Goal: Complete application form

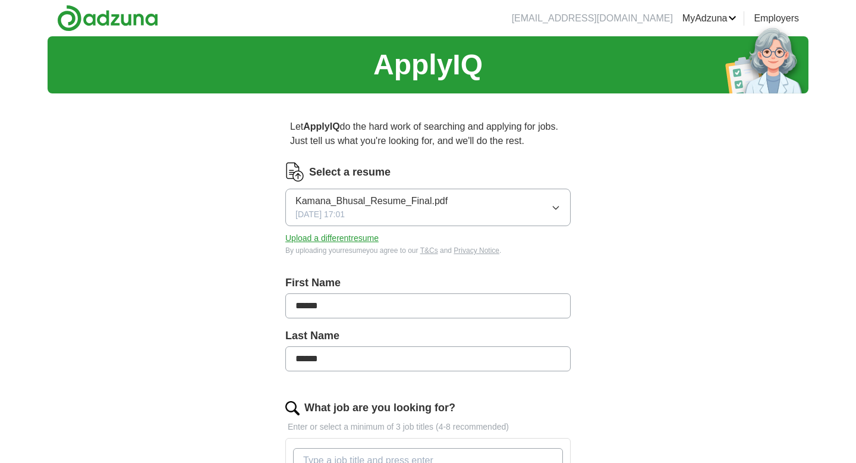
click at [413, 213] on div "Kamana_Bhusal_Resume_Final.pdf [DATE] 17:01" at bounding box center [371, 207] width 152 height 27
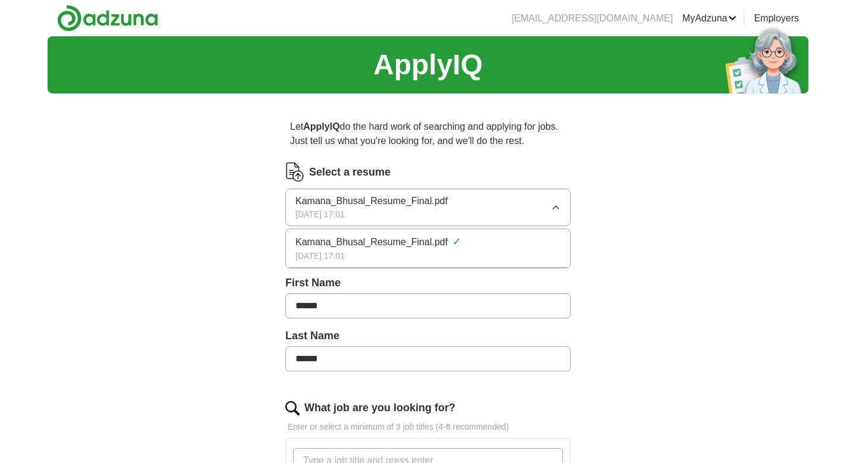
click at [218, 269] on div "ApplyIQ Let ApplyIQ do the hard work of searching and applying for jobs. Just t…" at bounding box center [428, 421] width 761 height 771
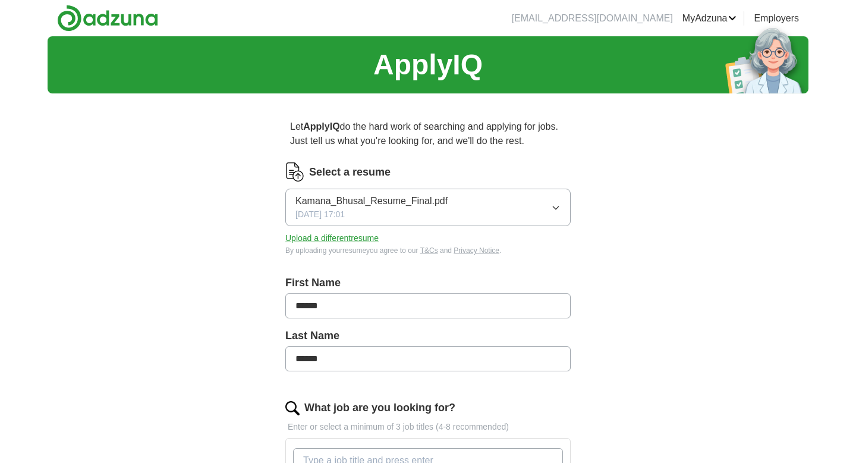
click at [341, 235] on button "Upload a different resume" at bounding box center [331, 238] width 93 height 12
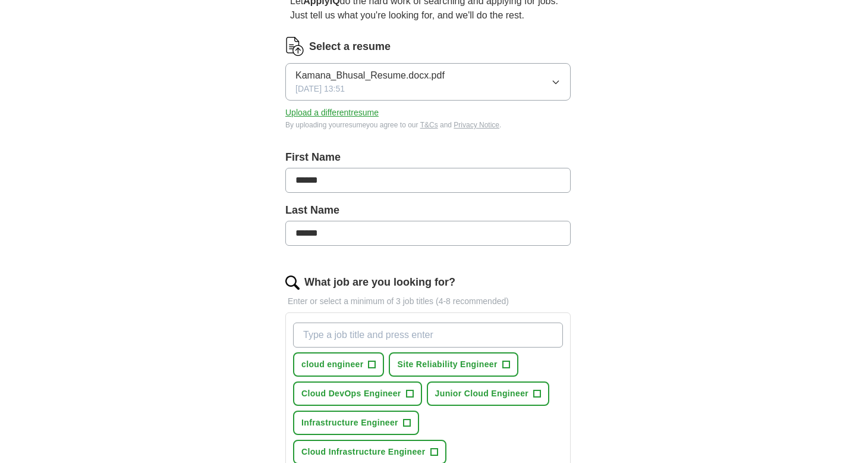
scroll to position [143, 0]
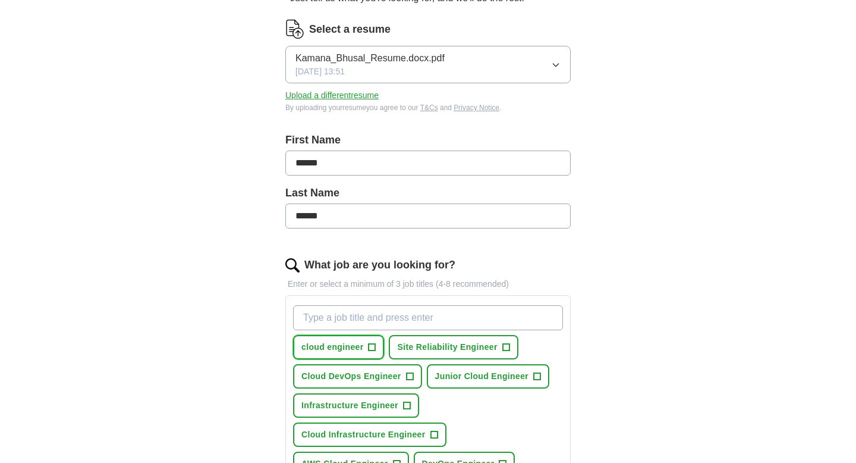
click at [329, 345] on span "cloud engineer" at bounding box center [332, 347] width 62 height 12
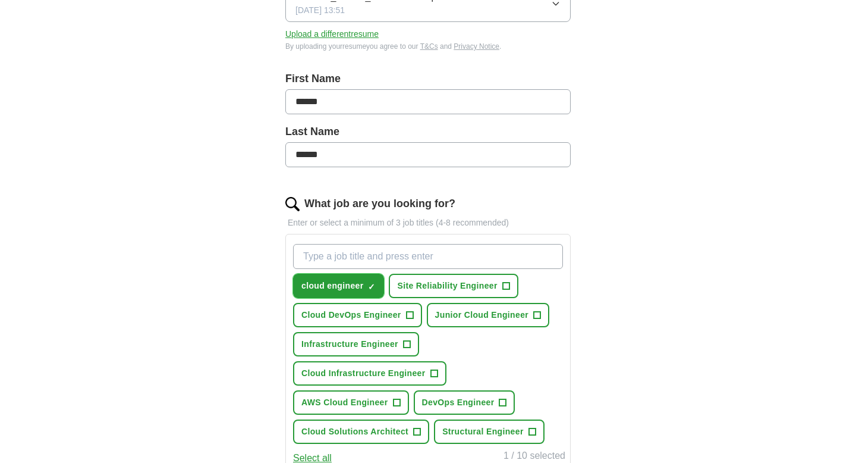
scroll to position [220, 0]
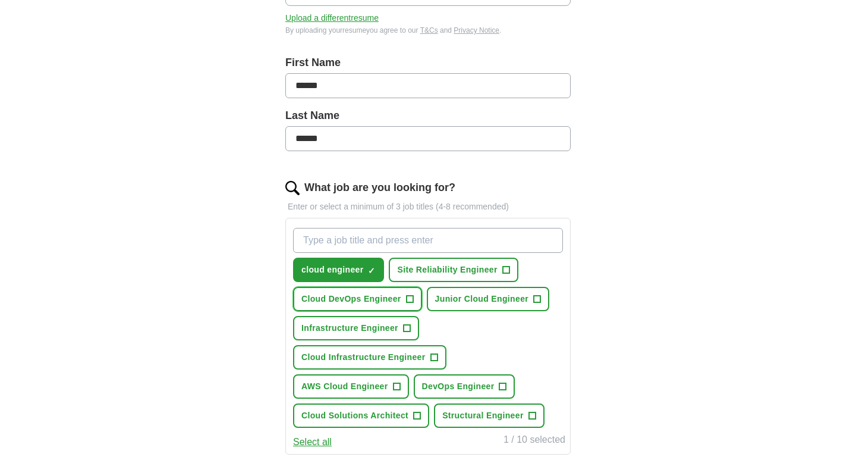
click at [339, 303] on span "Cloud DevOps Engineer" at bounding box center [351, 299] width 100 height 12
click at [407, 266] on span "Site Reliability Engineer" at bounding box center [447, 269] width 100 height 12
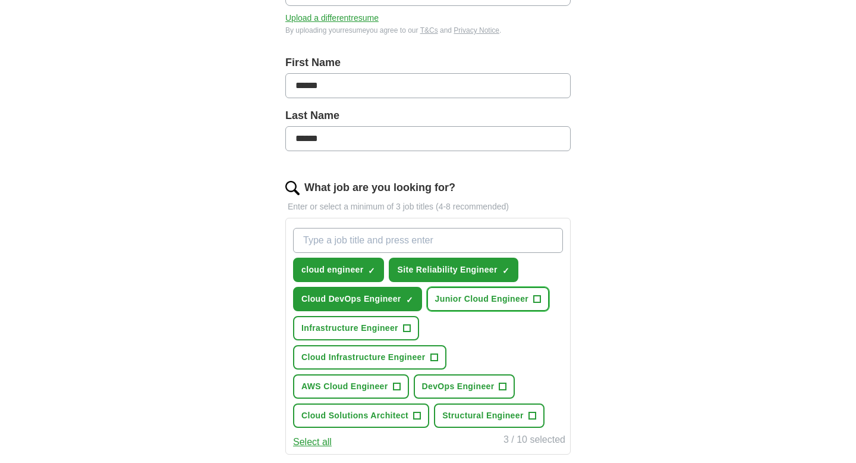
click at [452, 293] on span "Junior Cloud Engineer" at bounding box center [481, 299] width 93 height 12
click at [369, 321] on button "Infrastructure Engineer +" at bounding box center [356, 328] width 126 height 24
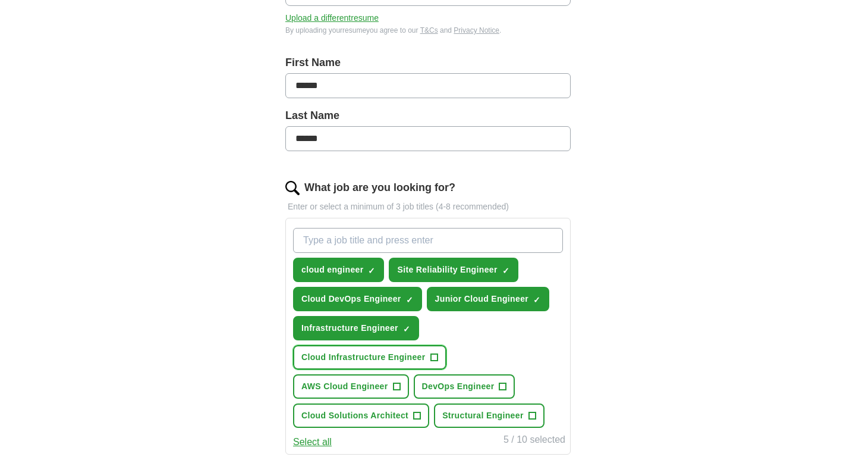
click at [360, 354] on span "Cloud Infrastructure Engineer" at bounding box center [363, 357] width 124 height 12
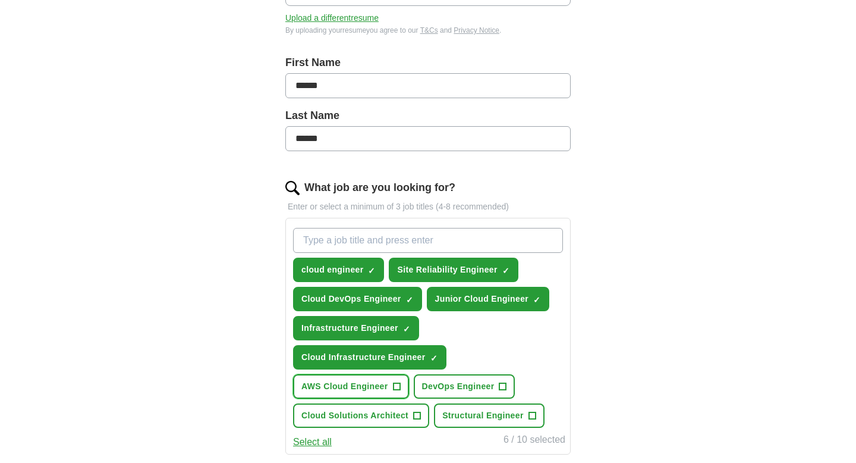
click at [353, 381] on span "AWS Cloud Engineer" at bounding box center [344, 386] width 87 height 12
click at [426, 379] on button "DevOps Engineer +" at bounding box center [465, 386] width 102 height 24
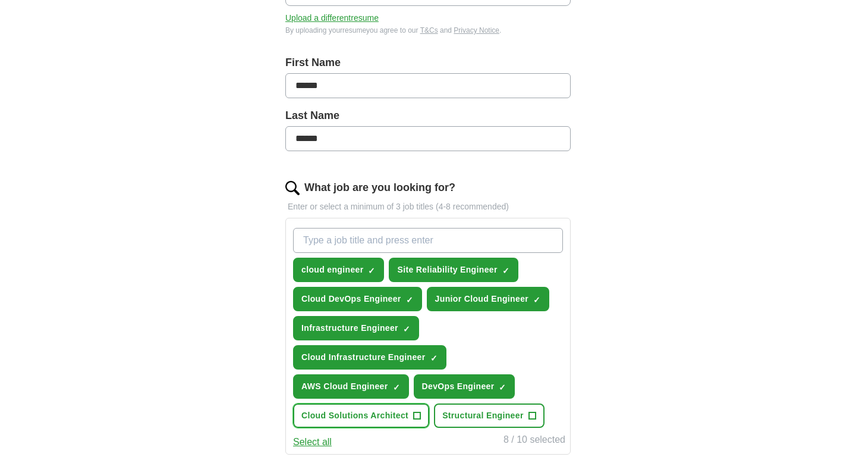
click at [381, 414] on span "Cloud Solutions Architect" at bounding box center [354, 415] width 107 height 12
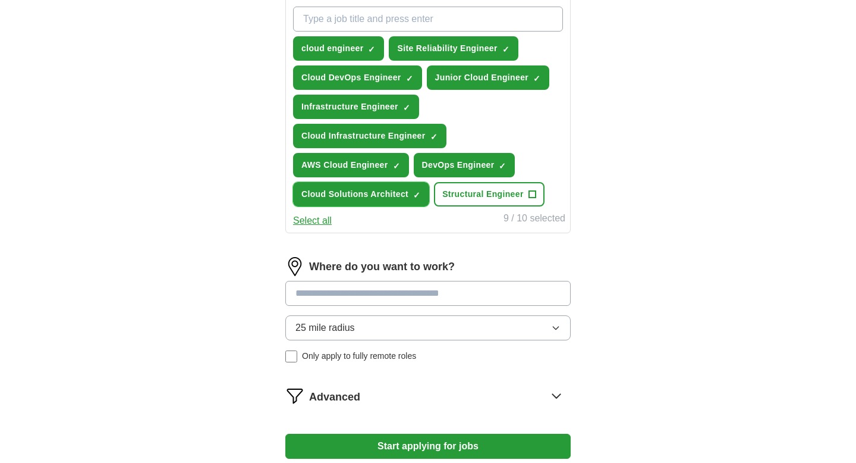
scroll to position [441, 0]
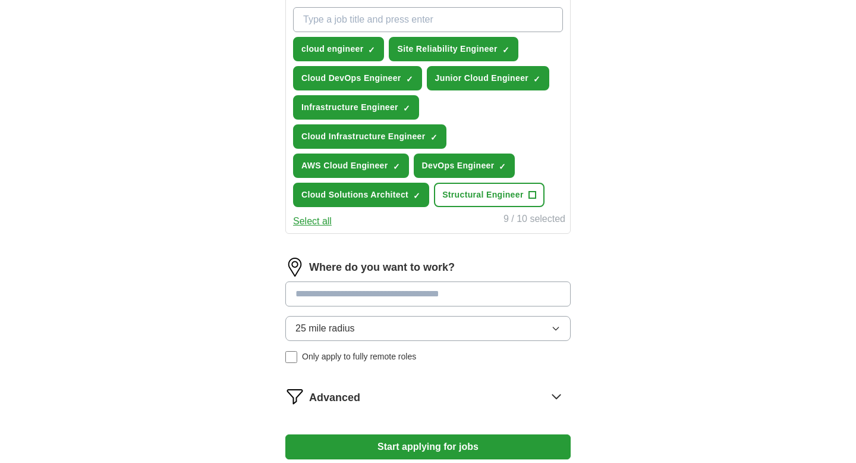
click at [407, 294] on input at bounding box center [427, 293] width 285 height 25
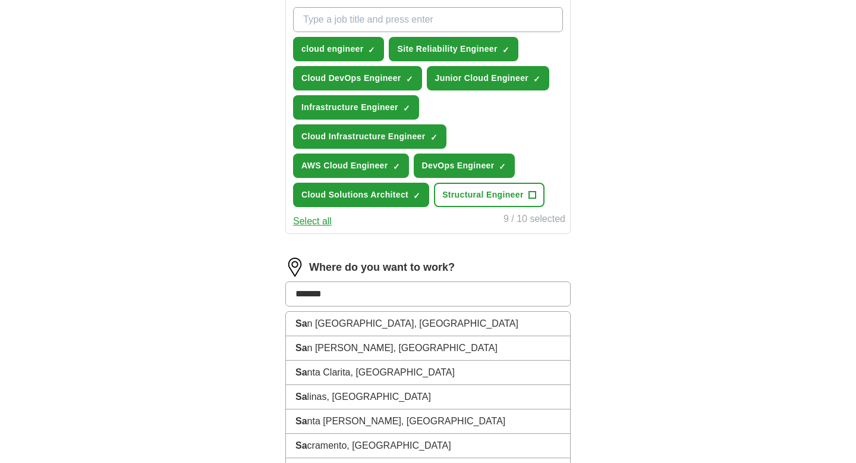
type input "********"
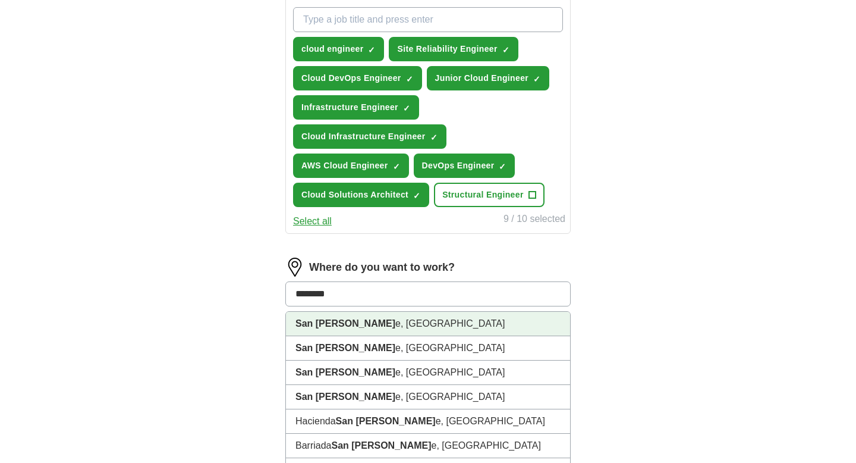
click at [396, 320] on li "[GEOGRAPHIC_DATA][PERSON_NAME] e, [GEOGRAPHIC_DATA]" at bounding box center [428, 324] width 284 height 24
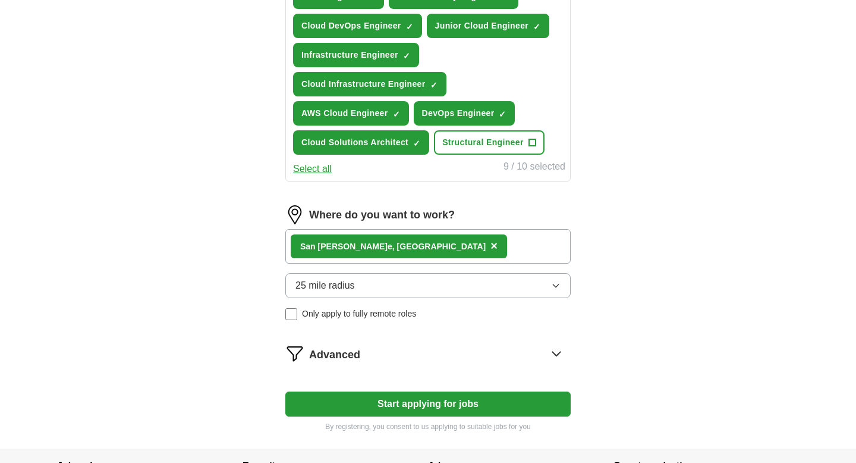
scroll to position [499, 0]
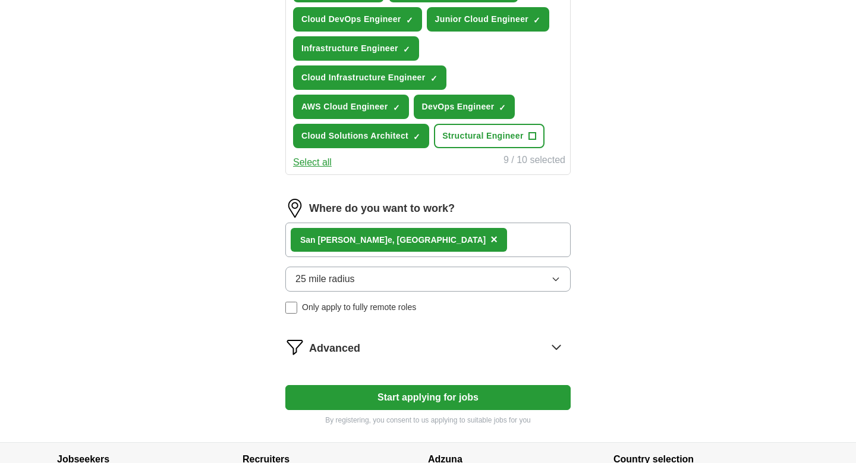
click at [390, 395] on button "Start applying for jobs" at bounding box center [427, 397] width 285 height 25
select select "**"
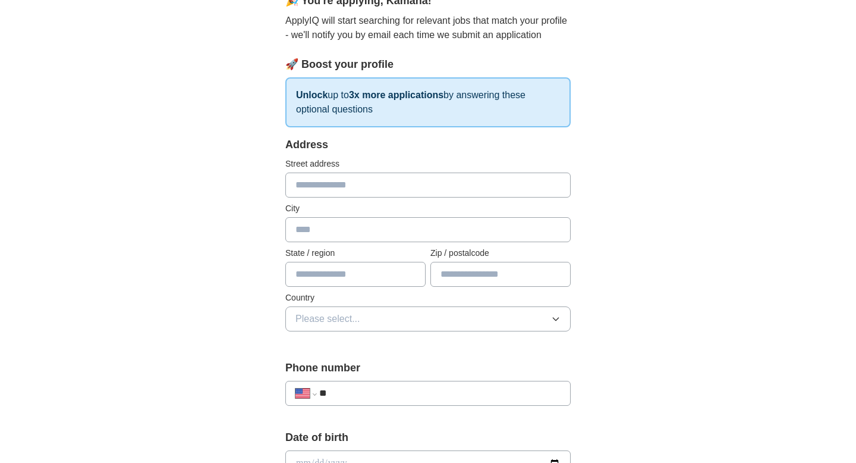
scroll to position [0, 0]
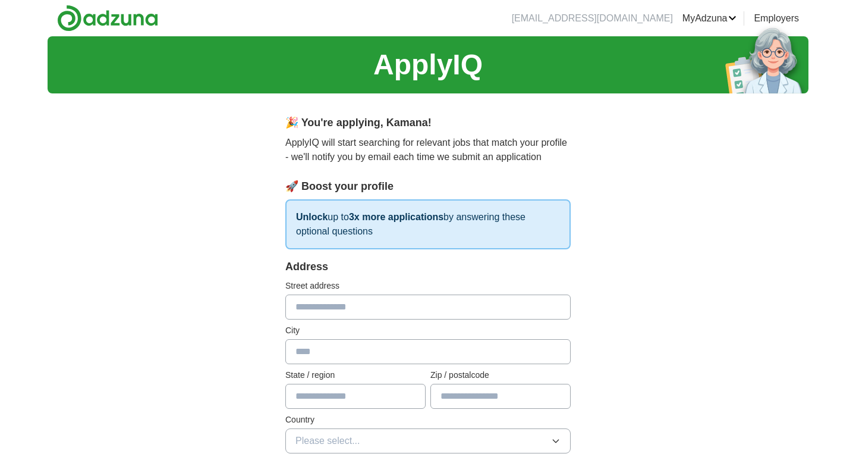
click at [361, 304] on input "text" at bounding box center [427, 306] width 285 height 25
type input "**********"
type input "*********"
type input "**"
type input "*****"
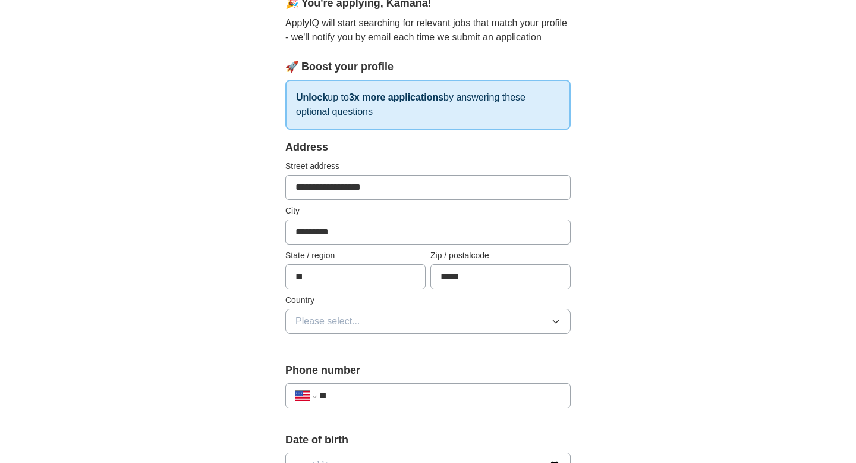
scroll to position [121, 0]
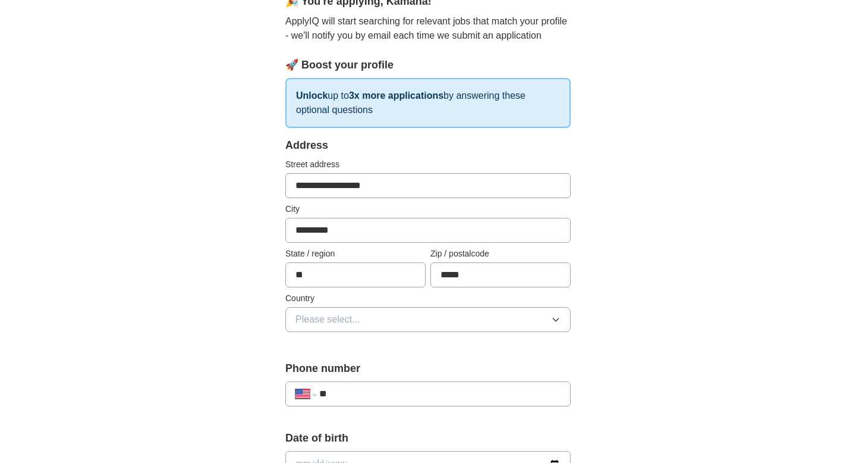
click at [363, 306] on div "Country Please select..." at bounding box center [427, 312] width 285 height 40
click at [363, 319] on button "Please select..." at bounding box center [427, 319] width 285 height 25
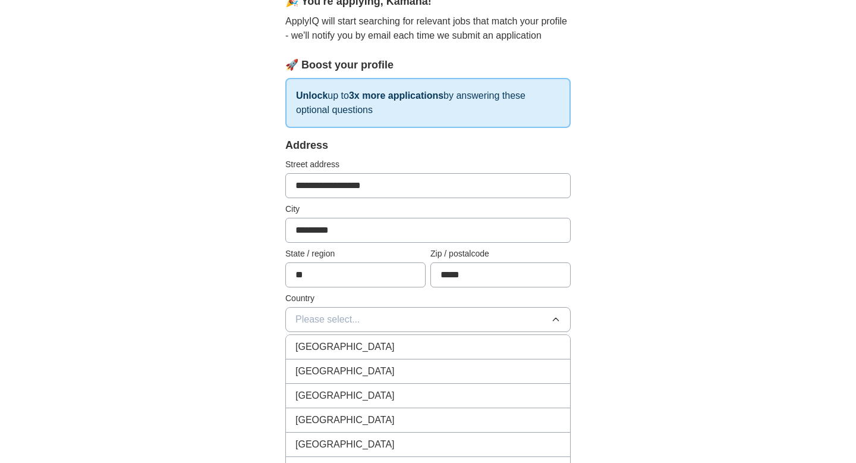
click at [355, 373] on div "[GEOGRAPHIC_DATA]" at bounding box center [427, 371] width 265 height 14
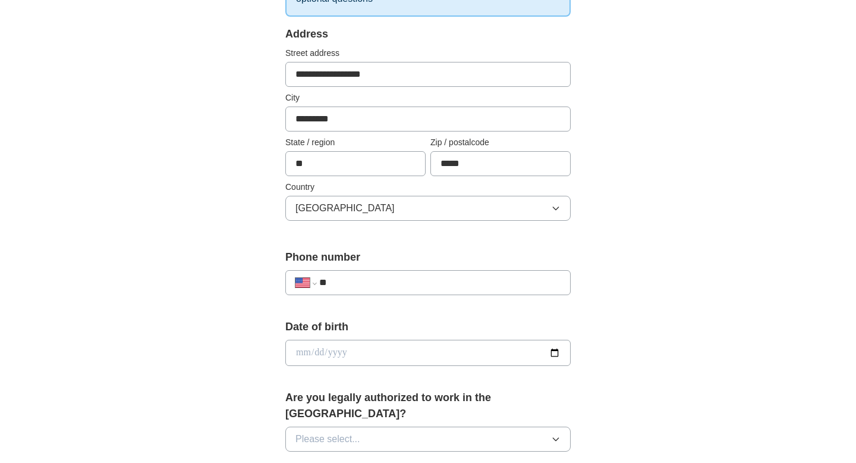
scroll to position [237, 0]
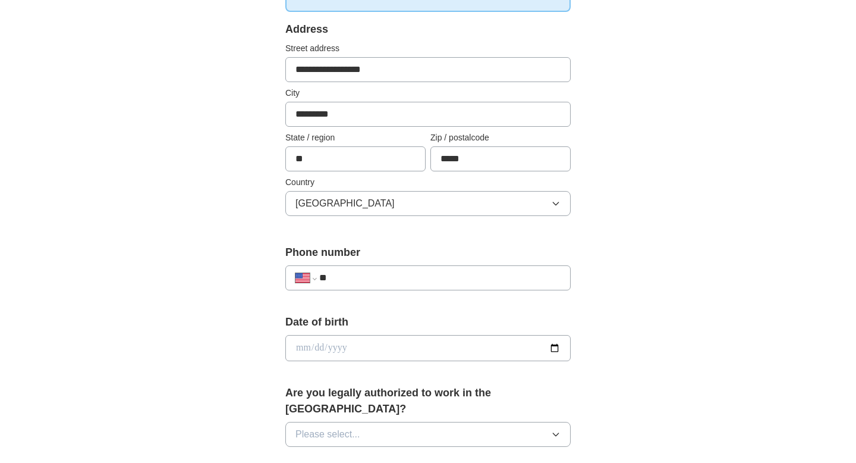
click at [351, 278] on input "**" at bounding box center [439, 278] width 241 height 14
type input "**********"
click at [350, 343] on input "date" at bounding box center [427, 348] width 285 height 26
click at [317, 348] on input "date" at bounding box center [427, 348] width 285 height 26
click at [302, 346] on input "date" at bounding box center [427, 348] width 285 height 26
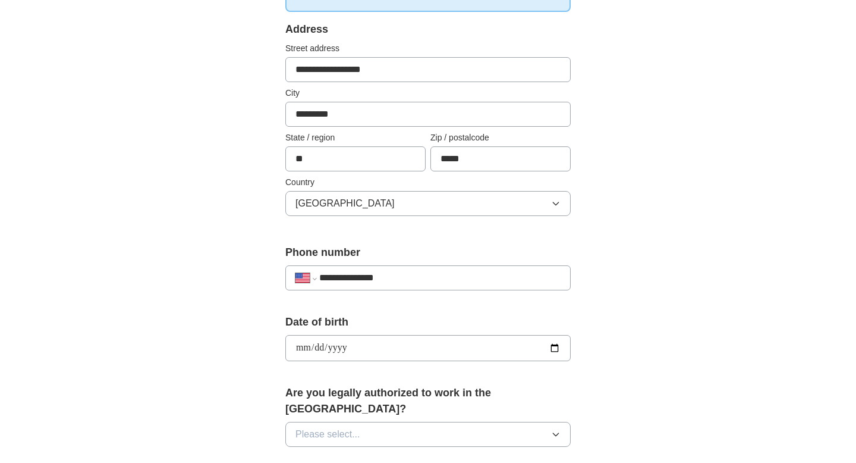
type input "**********"
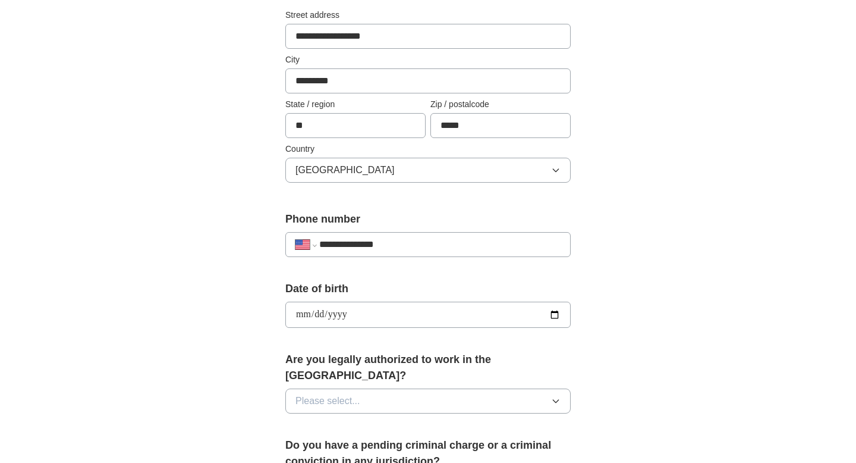
scroll to position [294, 0]
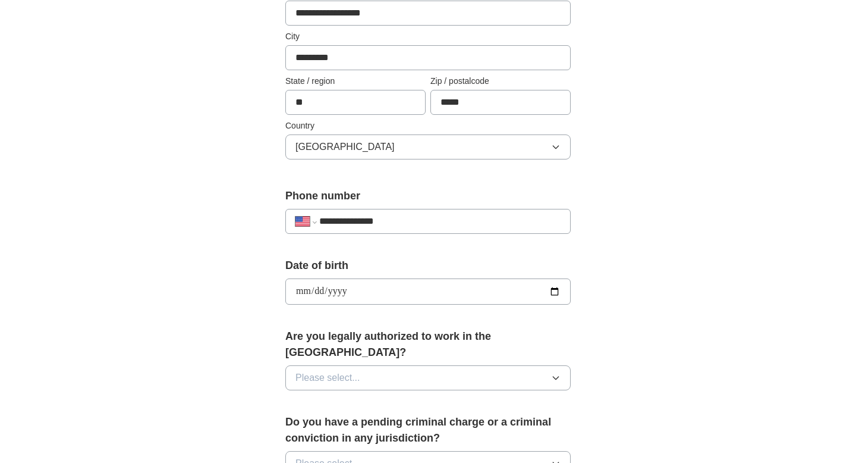
click at [322, 370] on button "Please select..." at bounding box center [427, 377] width 285 height 25
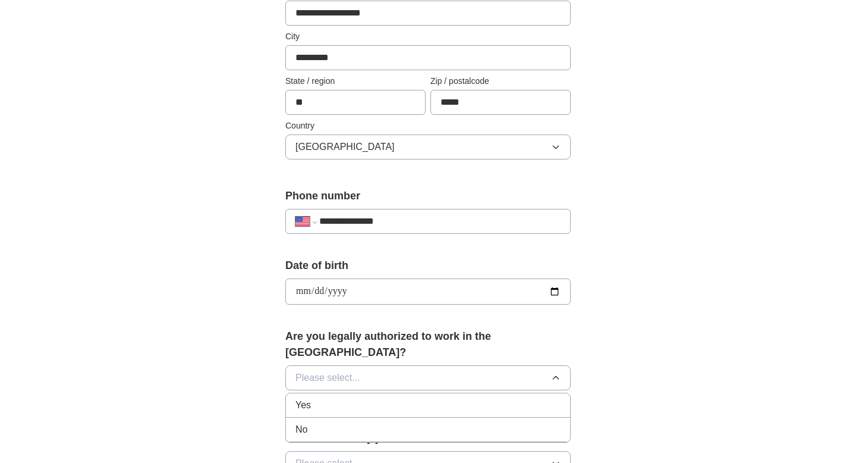
click at [316, 398] on div "Yes" at bounding box center [427, 405] width 265 height 14
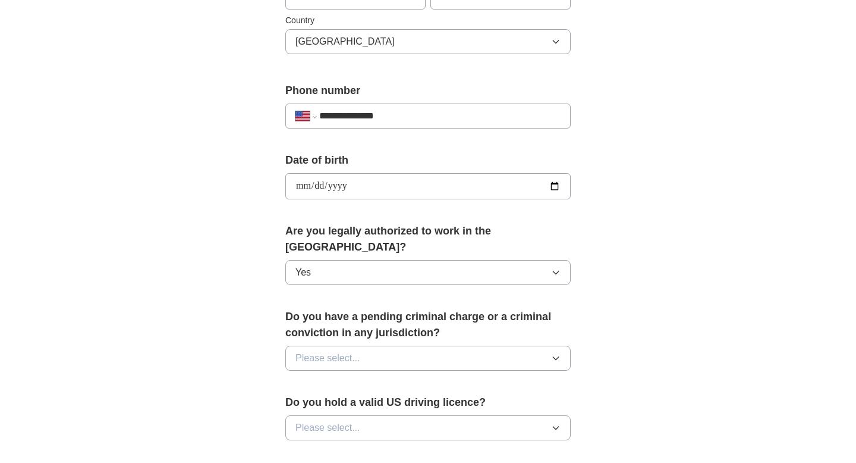
scroll to position [411, 0]
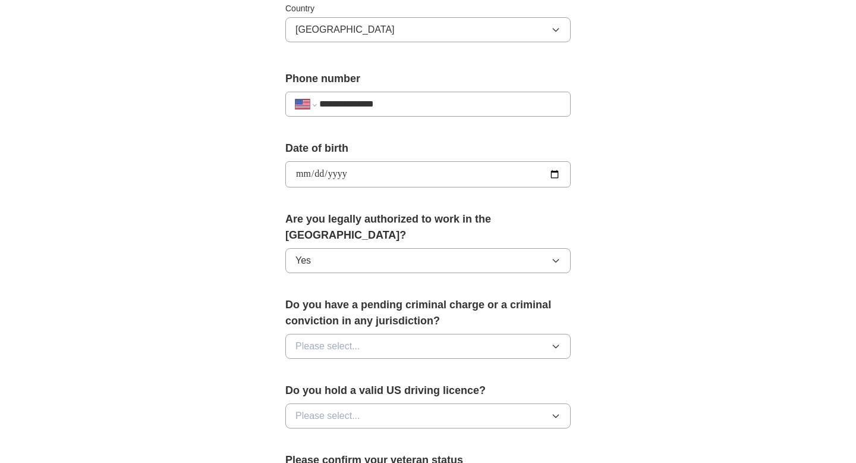
click at [324, 339] on span "Please select..." at bounding box center [327, 346] width 65 height 14
click at [312, 391] on div "No" at bounding box center [427, 398] width 265 height 14
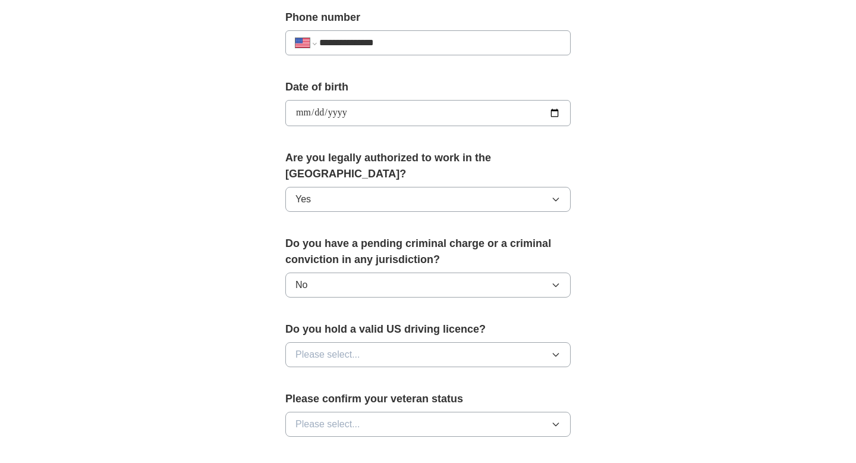
scroll to position [473, 0]
click at [315, 346] on span "Please select..." at bounding box center [327, 353] width 65 height 14
click at [311, 373] on div "Yes" at bounding box center [427, 380] width 265 height 14
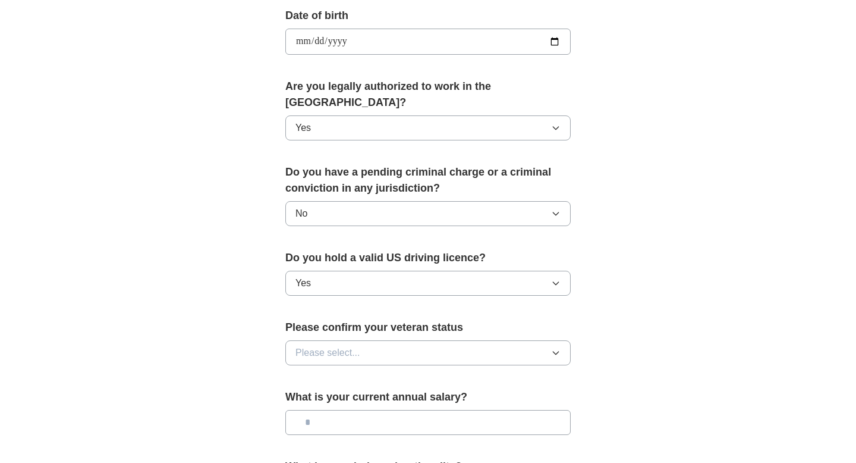
scroll to position [548, 0]
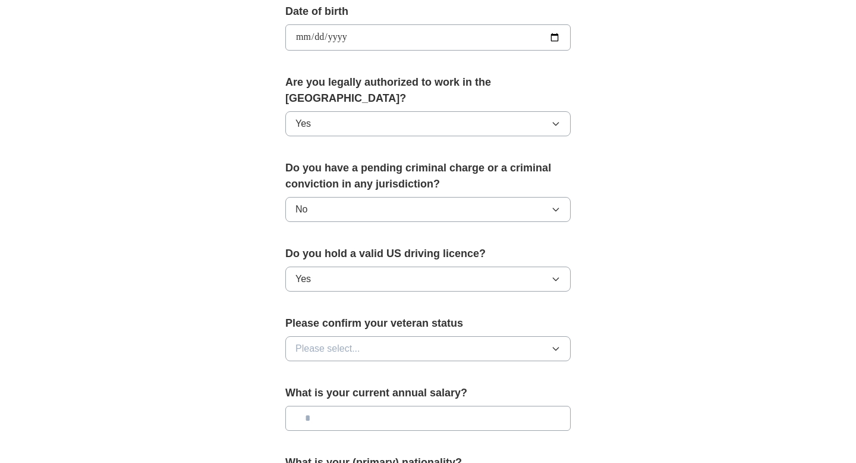
click at [311, 341] on span "Please select..." at bounding box center [327, 348] width 65 height 14
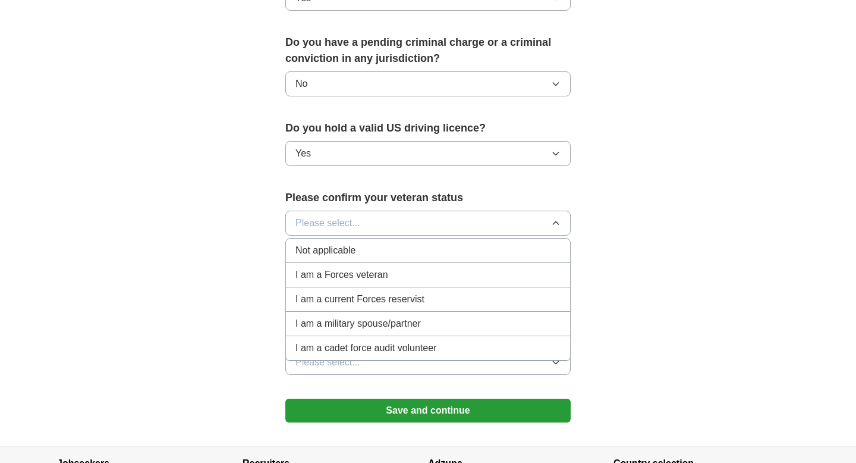
scroll to position [675, 0]
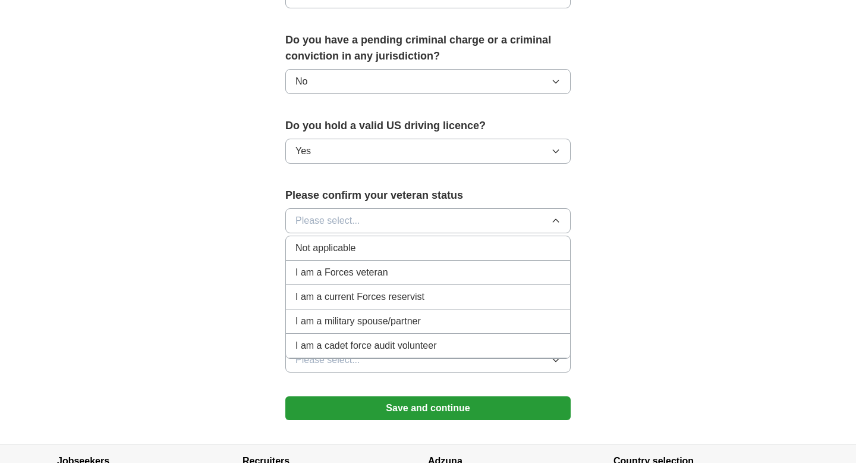
click at [326, 241] on span "Not applicable" at bounding box center [325, 248] width 60 height 14
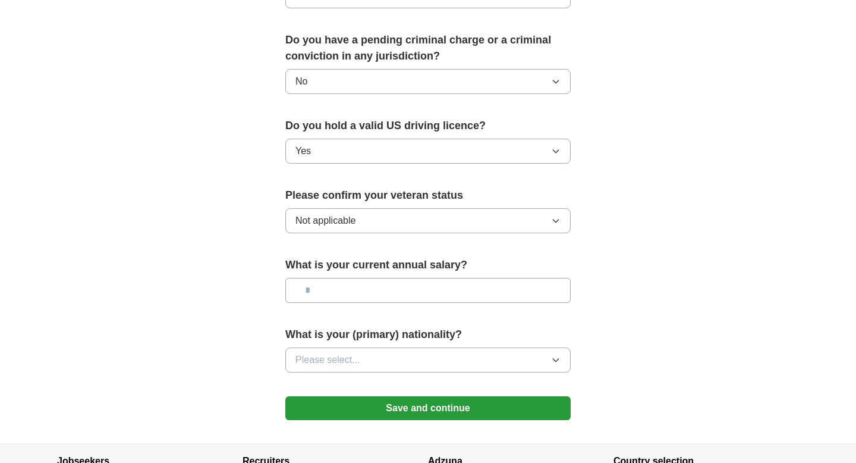
click at [324, 291] on div "What is your current annual salary?" at bounding box center [427, 284] width 285 height 55
click at [326, 280] on input "text" at bounding box center [427, 290] width 285 height 25
type input "**"
type input "*******"
click at [339, 353] on span "Please select..." at bounding box center [327, 360] width 65 height 14
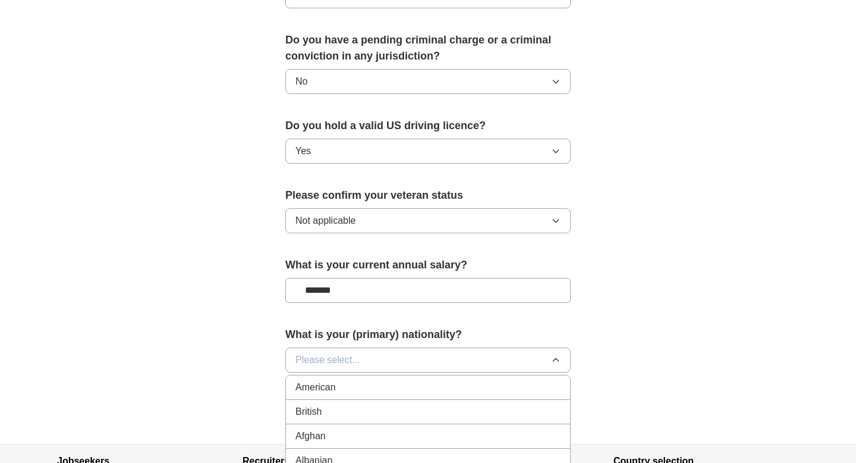
click at [339, 353] on span "Please select..." at bounding box center [327, 360] width 65 height 14
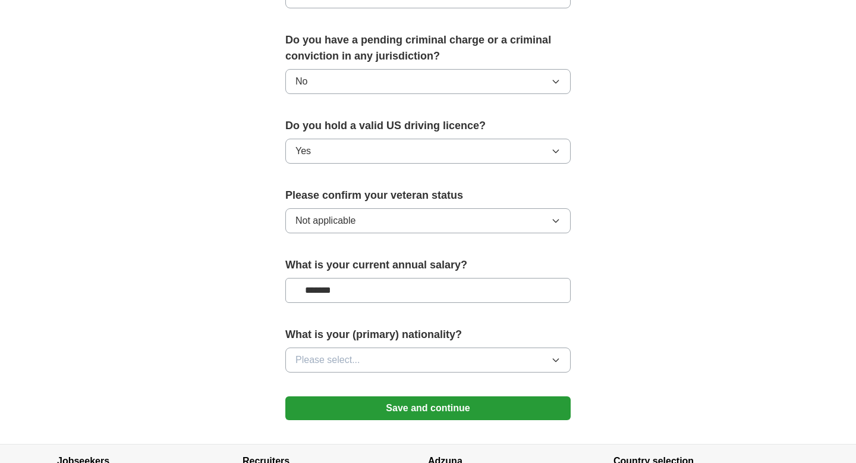
click at [339, 353] on span "Please select..." at bounding box center [327, 360] width 65 height 14
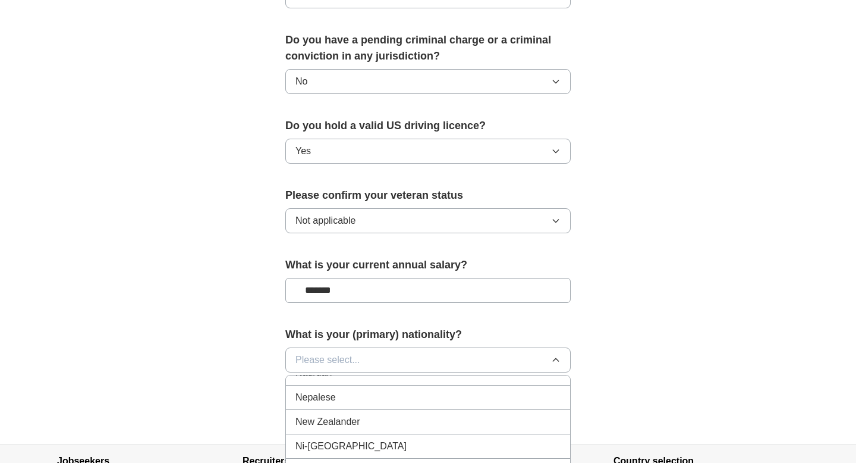
scroll to position [3029, 0]
click at [332, 398] on span "Nepalese" at bounding box center [315, 405] width 40 height 14
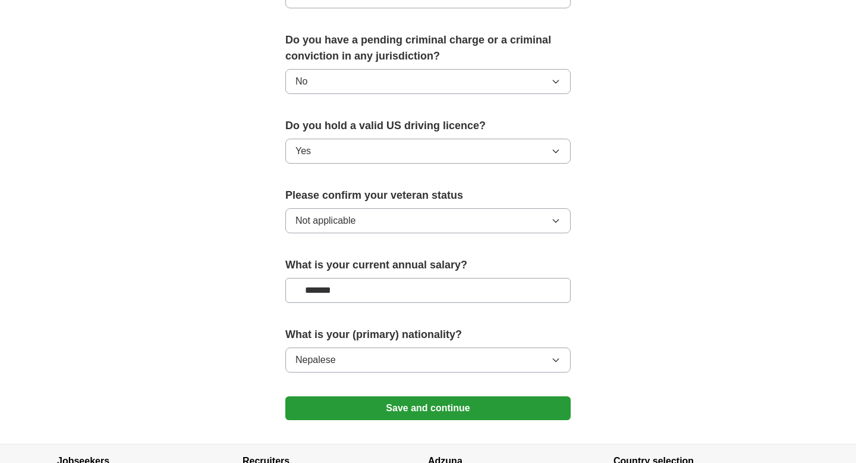
click at [333, 396] on button "Save and continue" at bounding box center [427, 408] width 285 height 24
